Goal: Check status: Check status

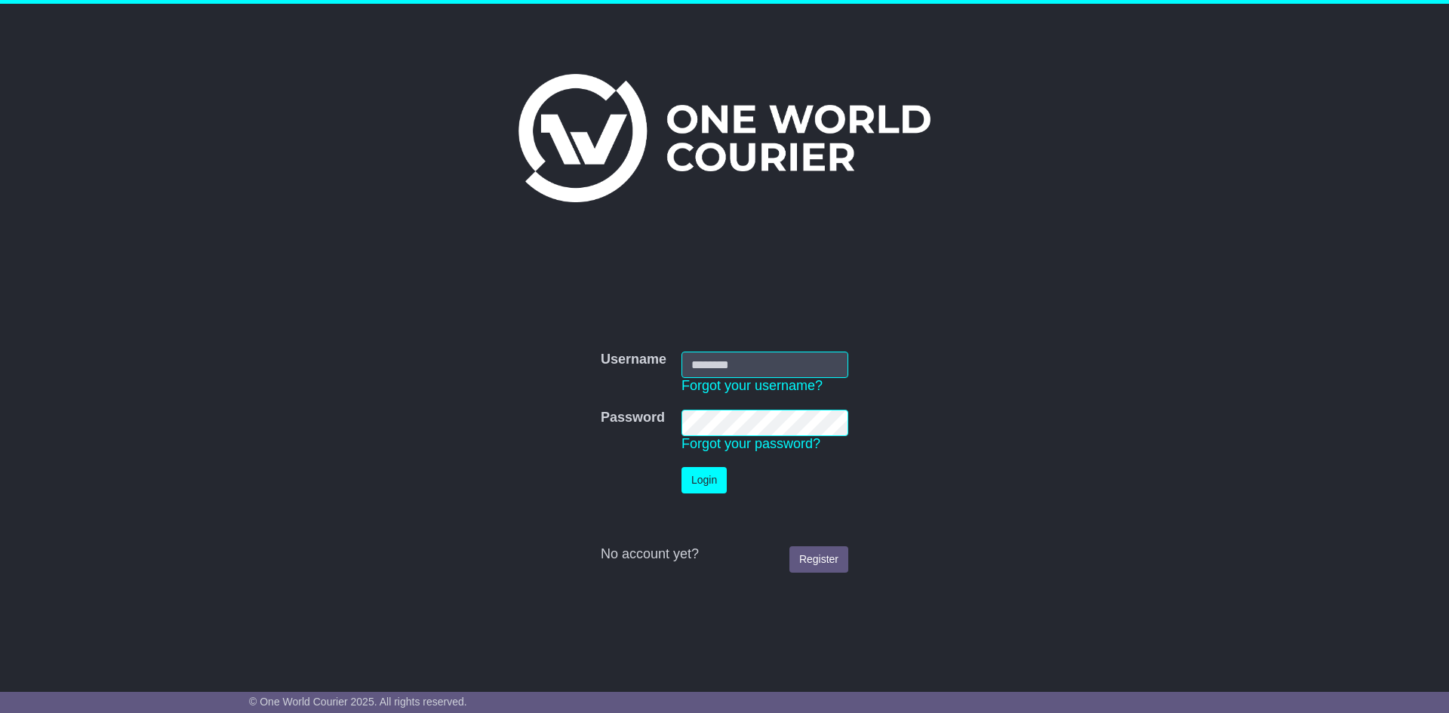
type input "**********"
click at [699, 477] on button "Login" at bounding box center [704, 480] width 45 height 26
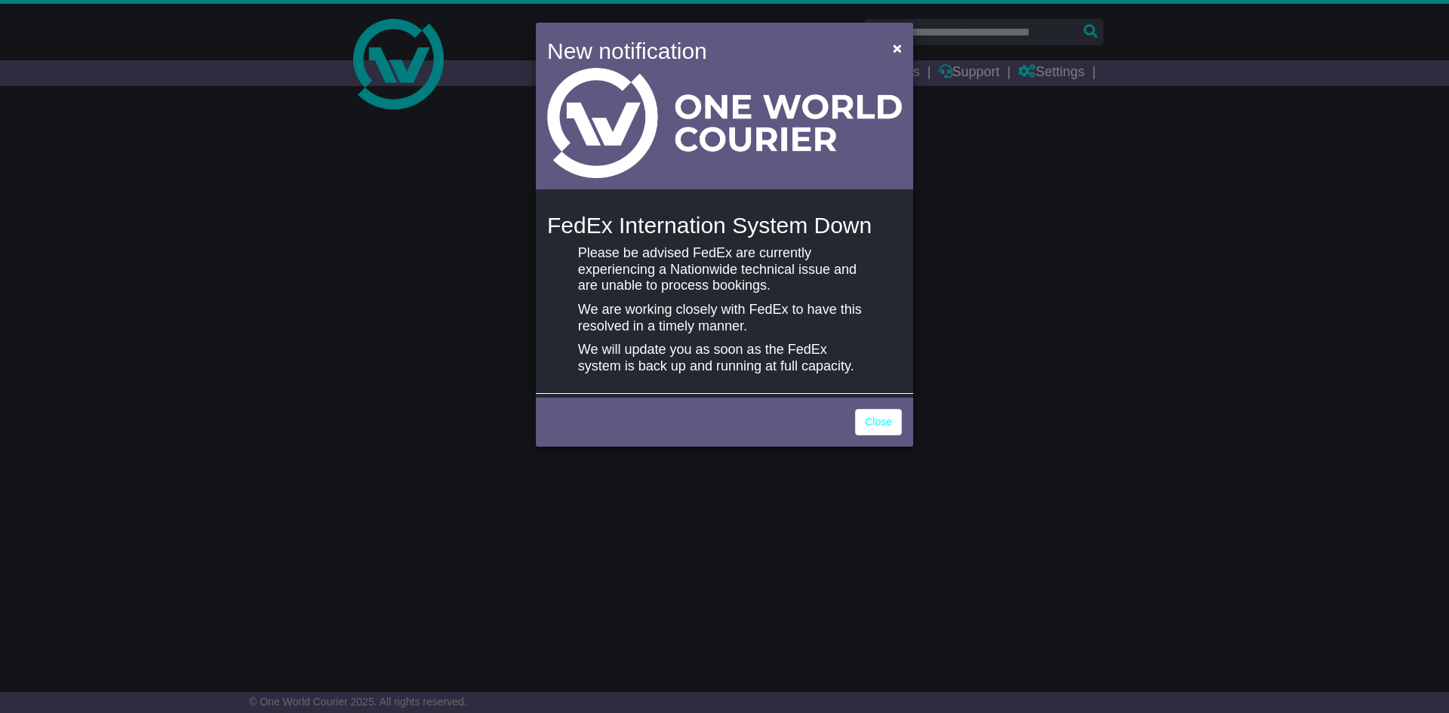
select select "**"
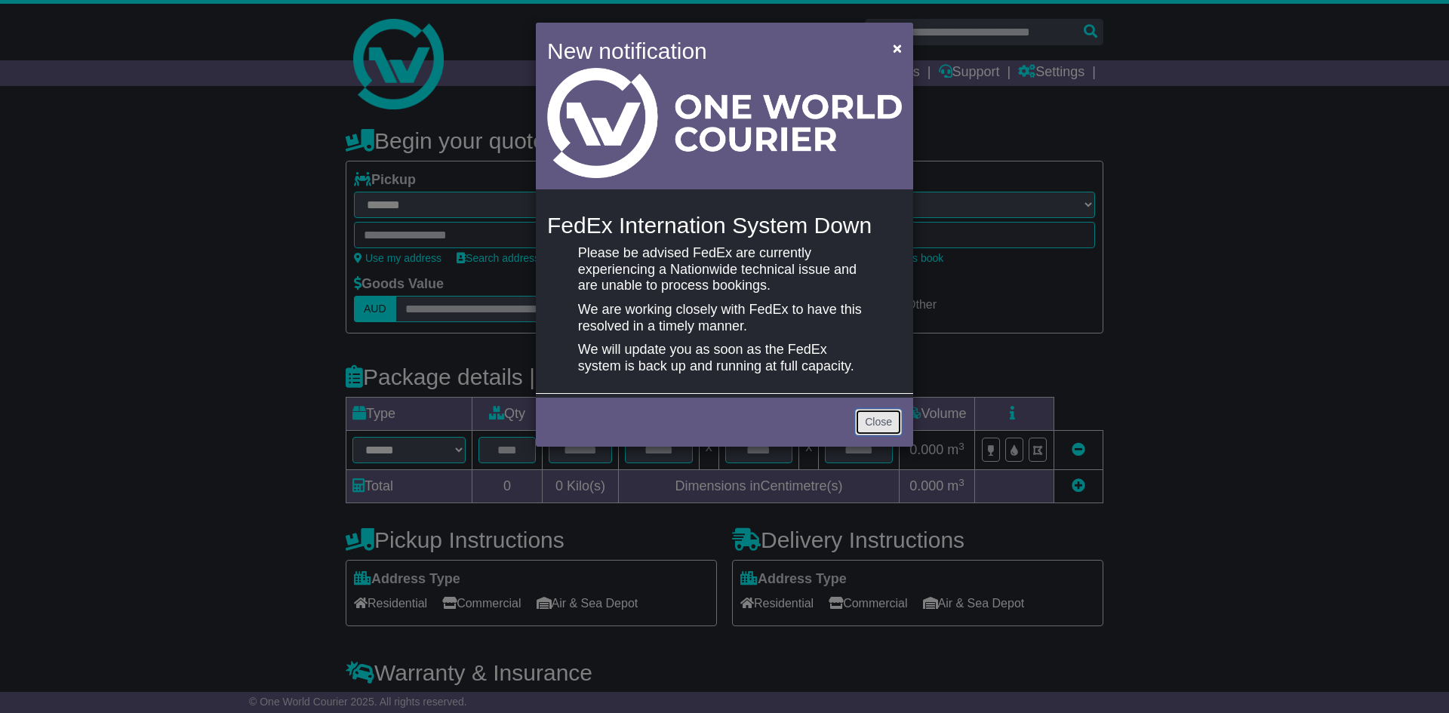
click at [864, 419] on link "Close" at bounding box center [878, 422] width 47 height 26
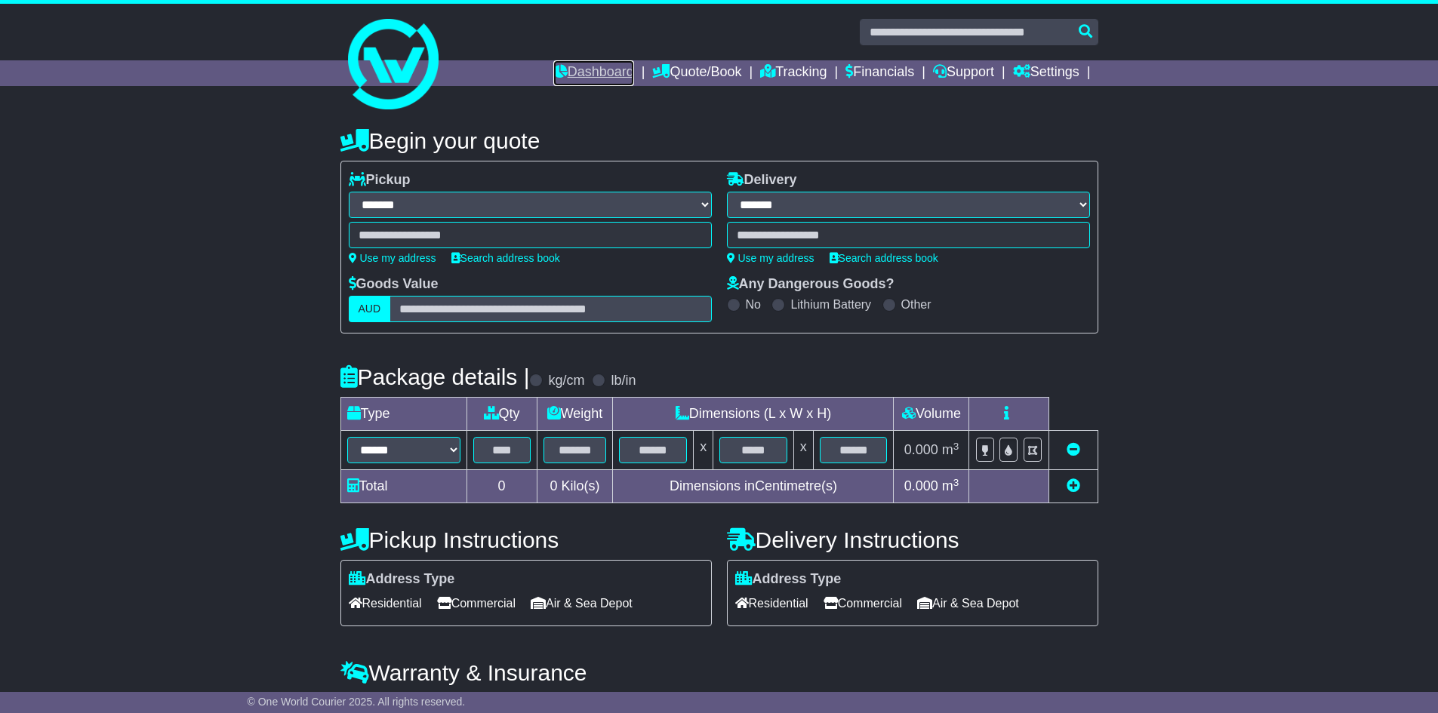
click at [598, 71] on link "Dashboard" at bounding box center [593, 73] width 81 height 26
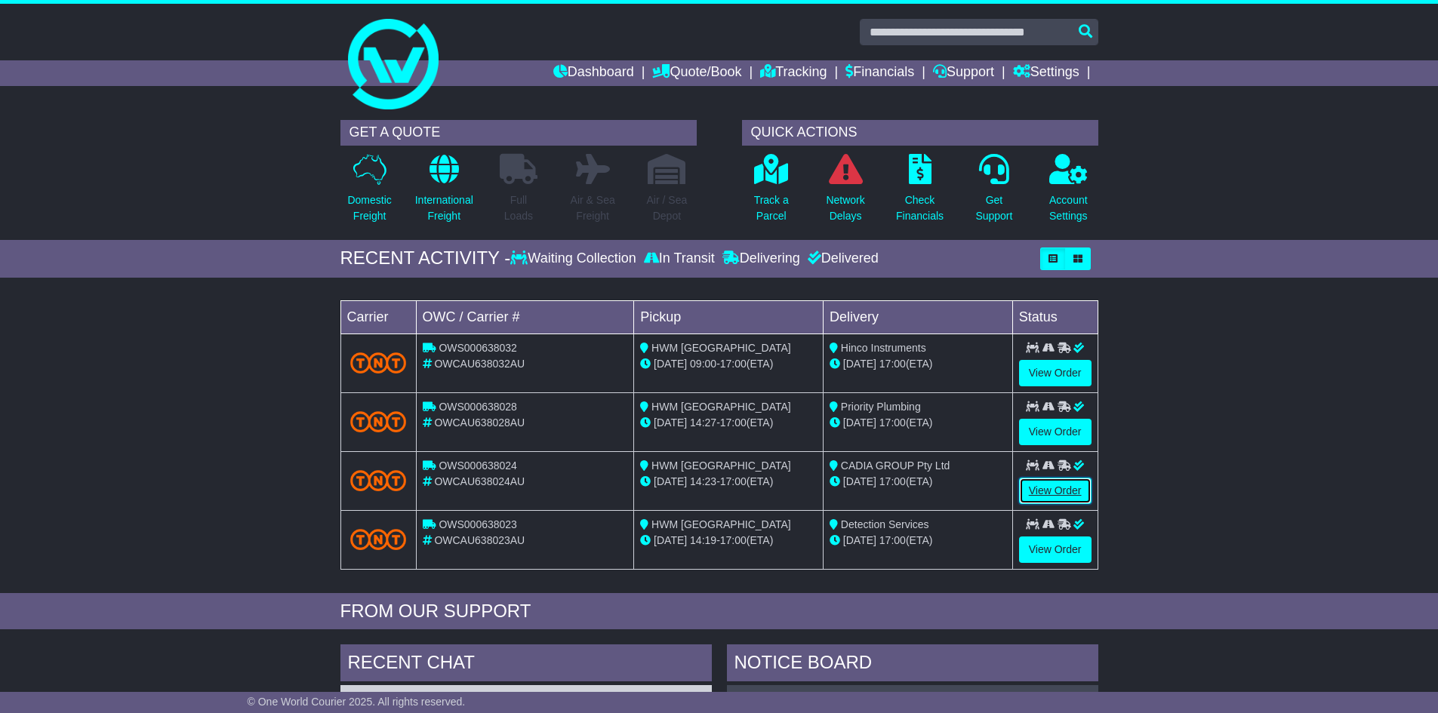
click at [1052, 491] on link "View Order" at bounding box center [1055, 491] width 72 height 26
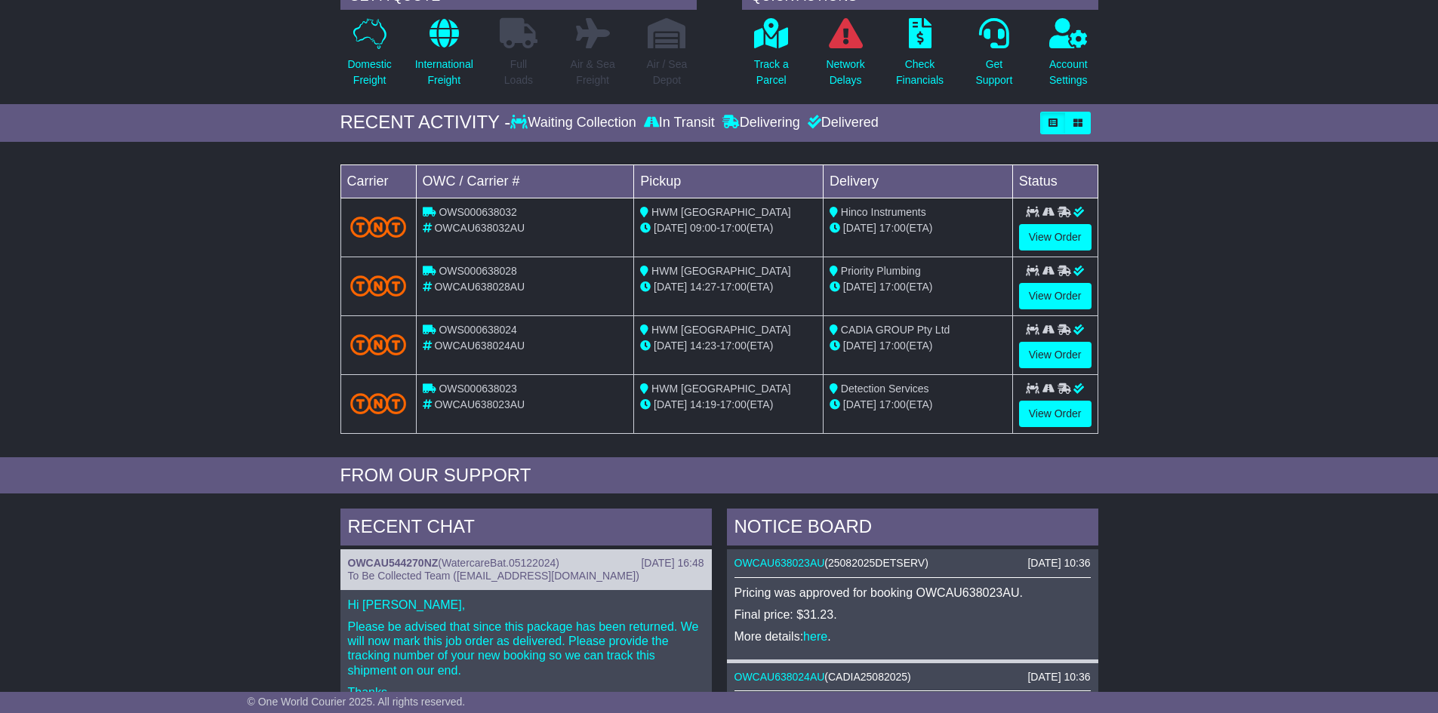
scroll to position [151, 0]
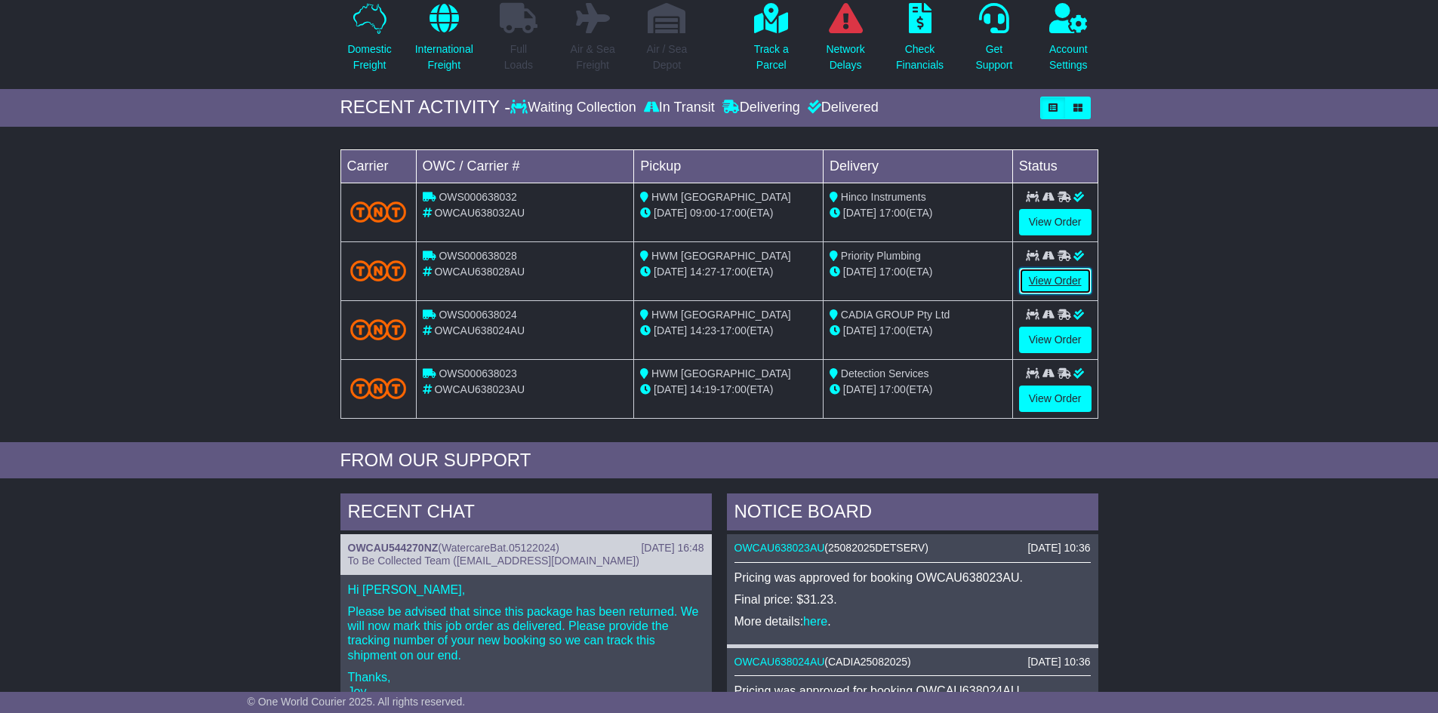
click at [1055, 276] on link "View Order" at bounding box center [1055, 281] width 72 height 26
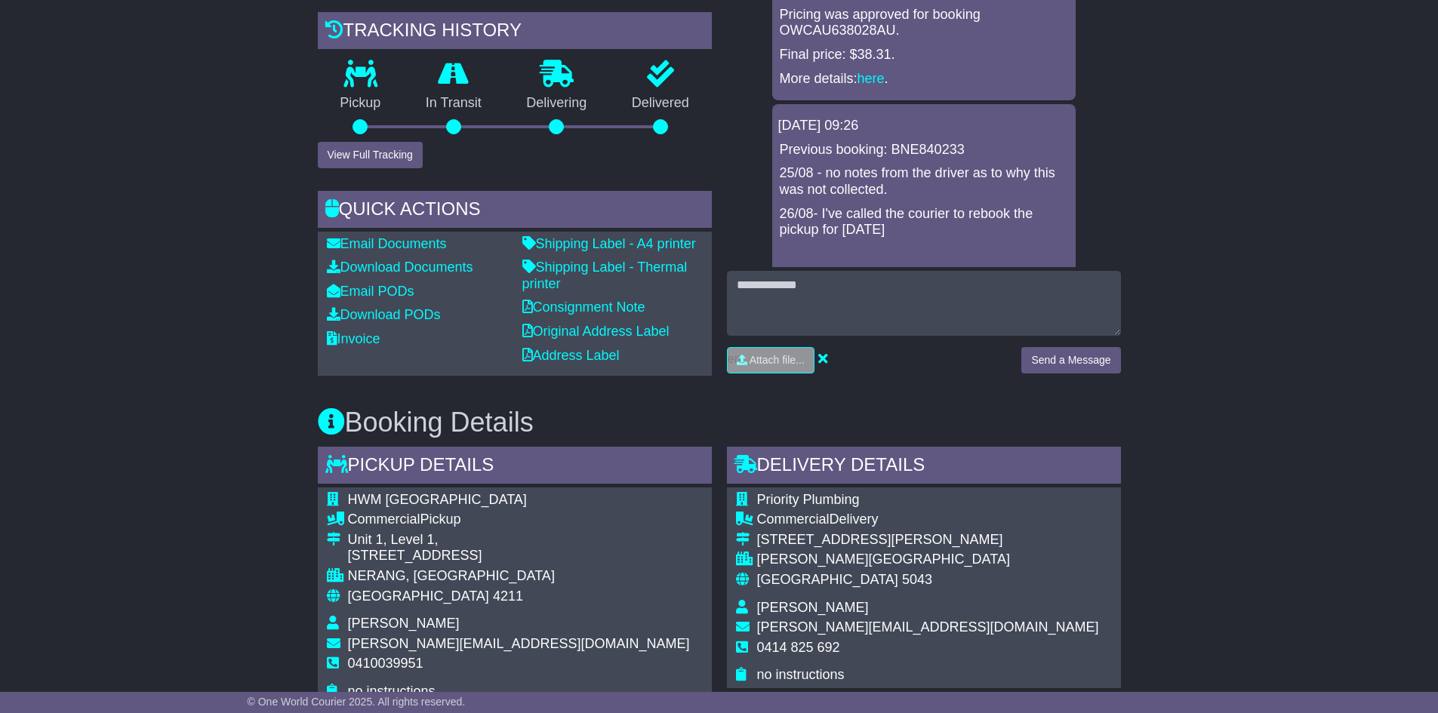
scroll to position [365, 0]
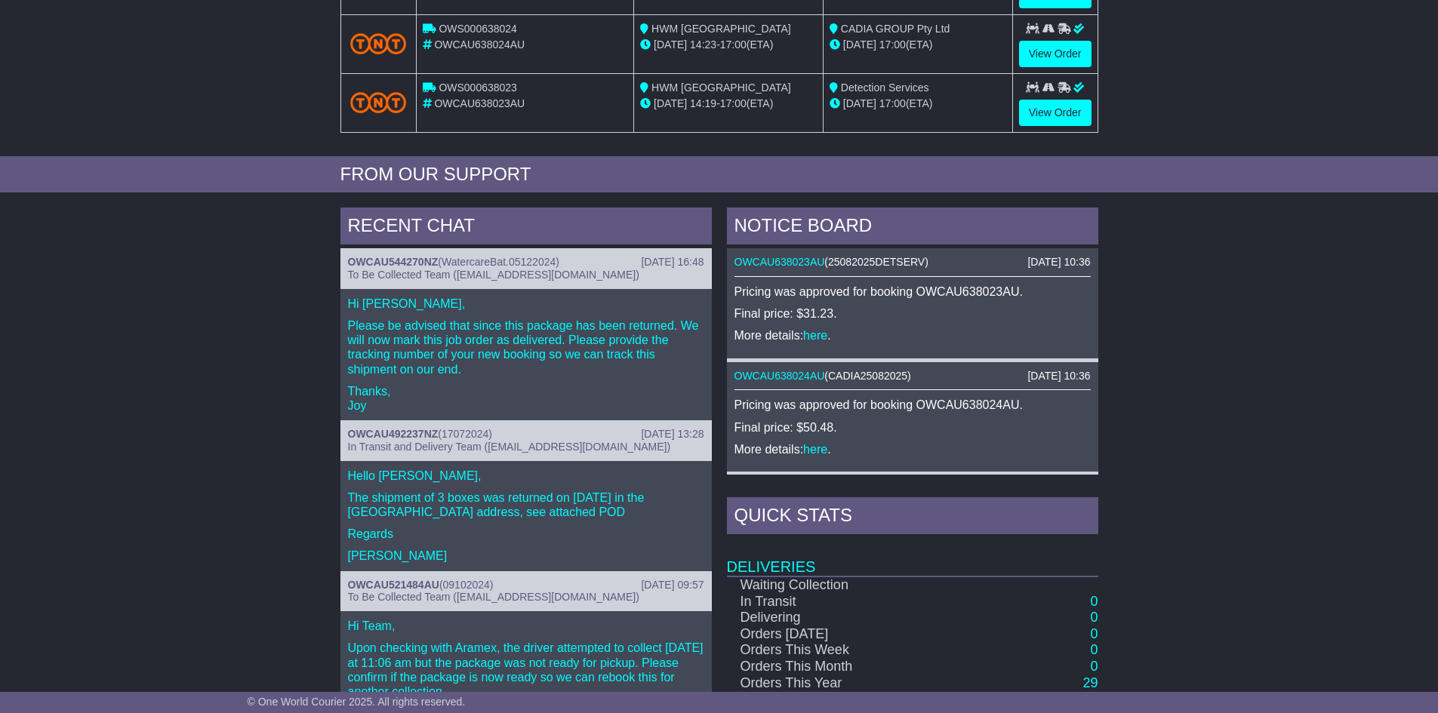
scroll to position [453, 0]
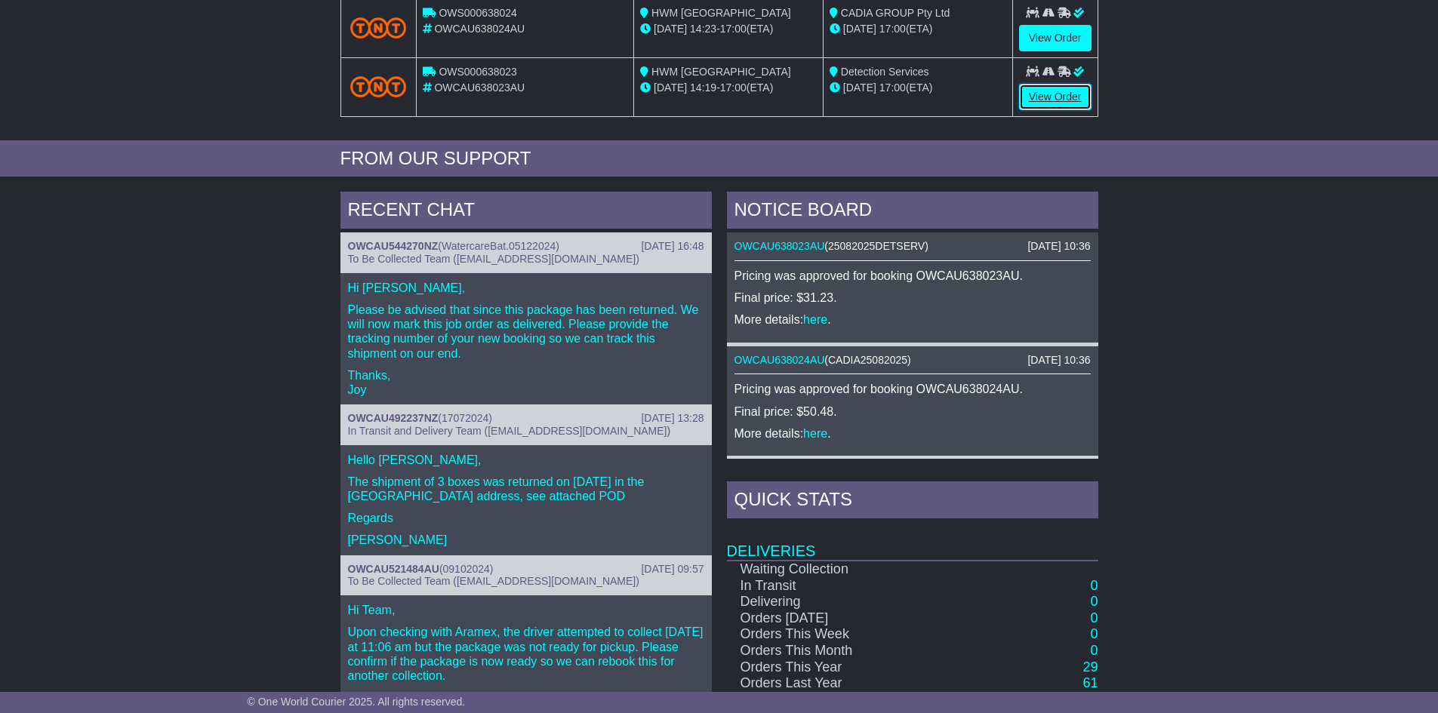
click at [1042, 100] on link "View Order" at bounding box center [1055, 97] width 72 height 26
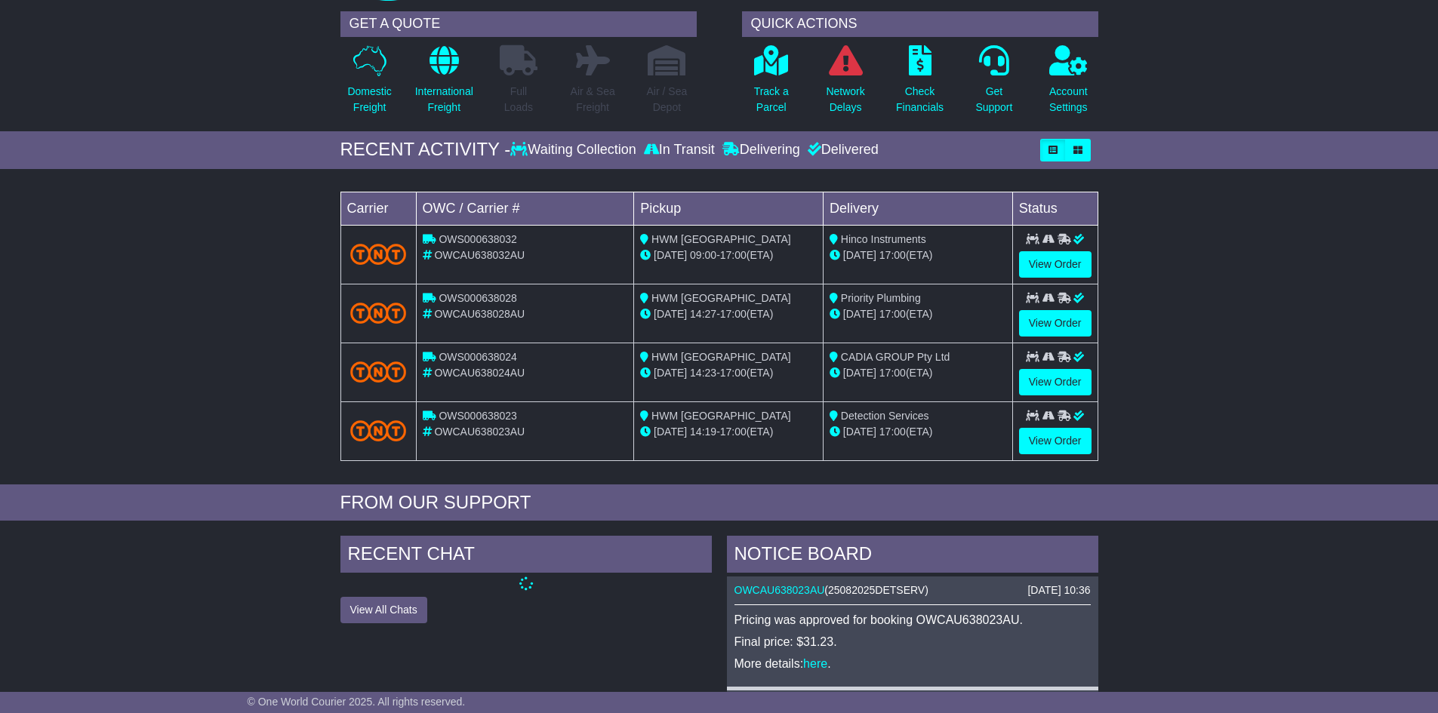
scroll to position [453, 0]
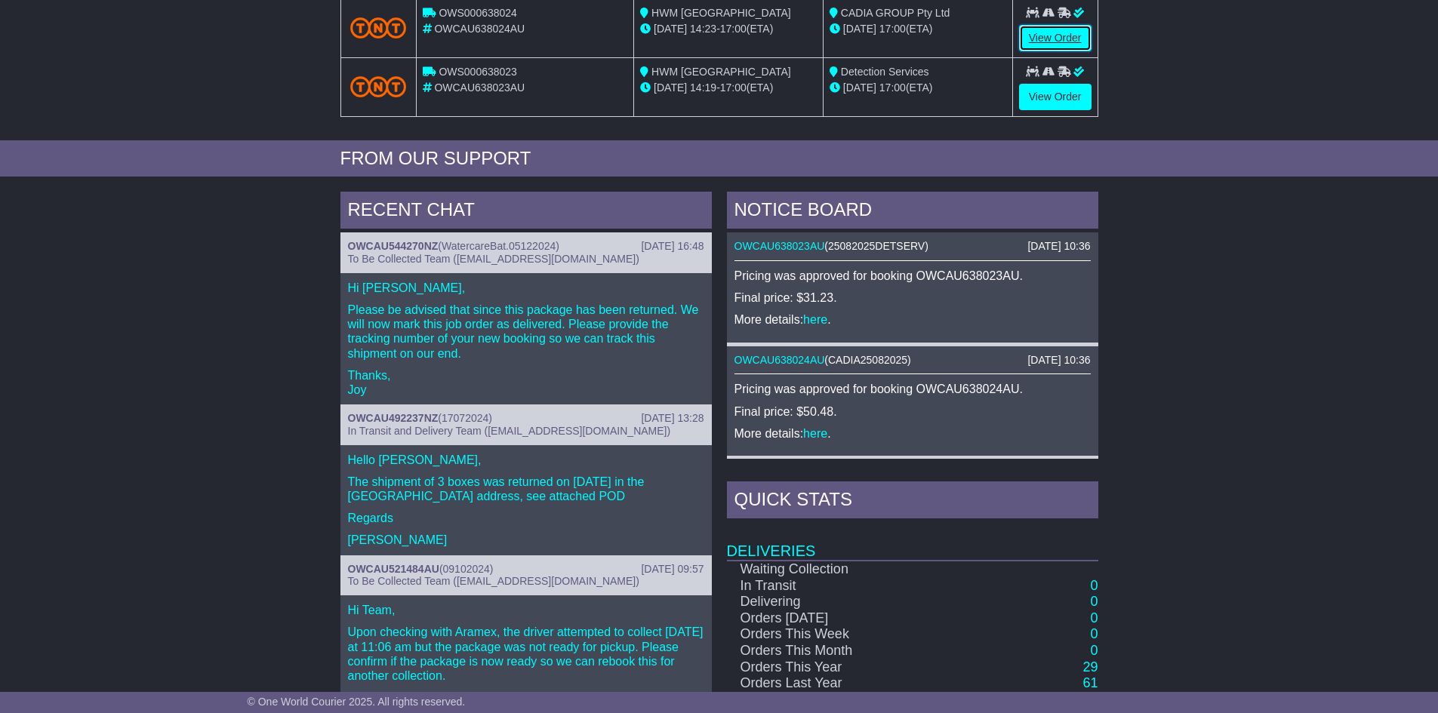
click at [1062, 31] on link "View Order" at bounding box center [1055, 38] width 72 height 26
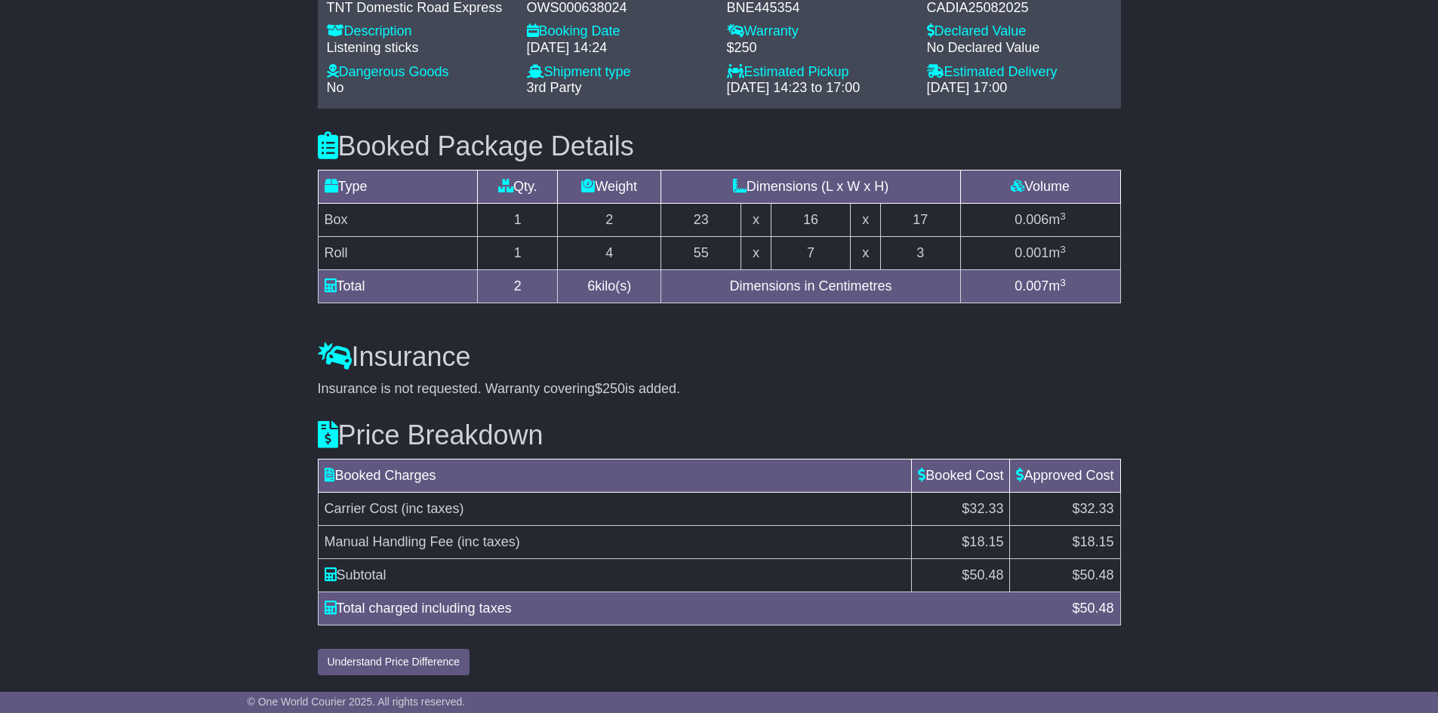
scroll to position [1261, 0]
